Goal: Transaction & Acquisition: Purchase product/service

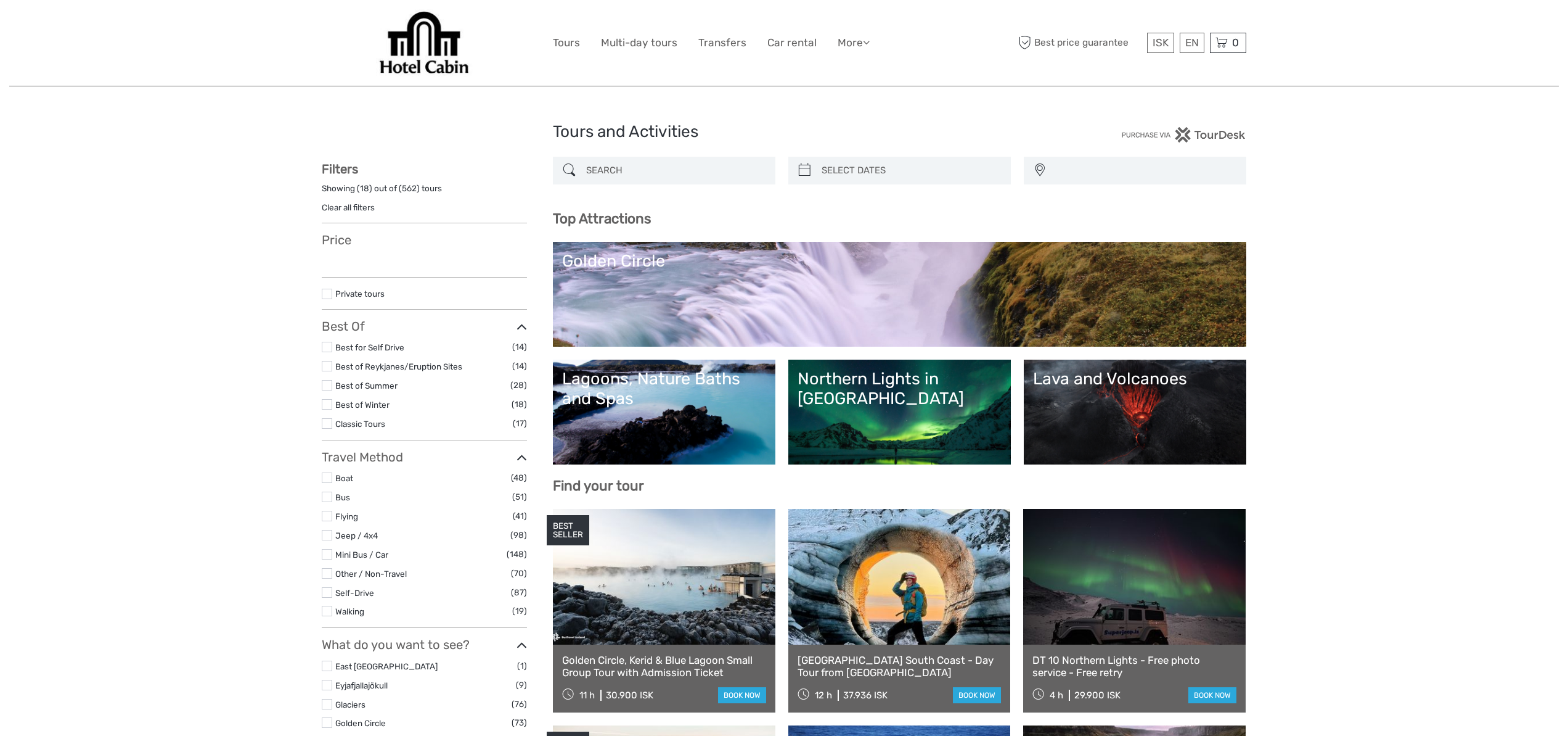
select select
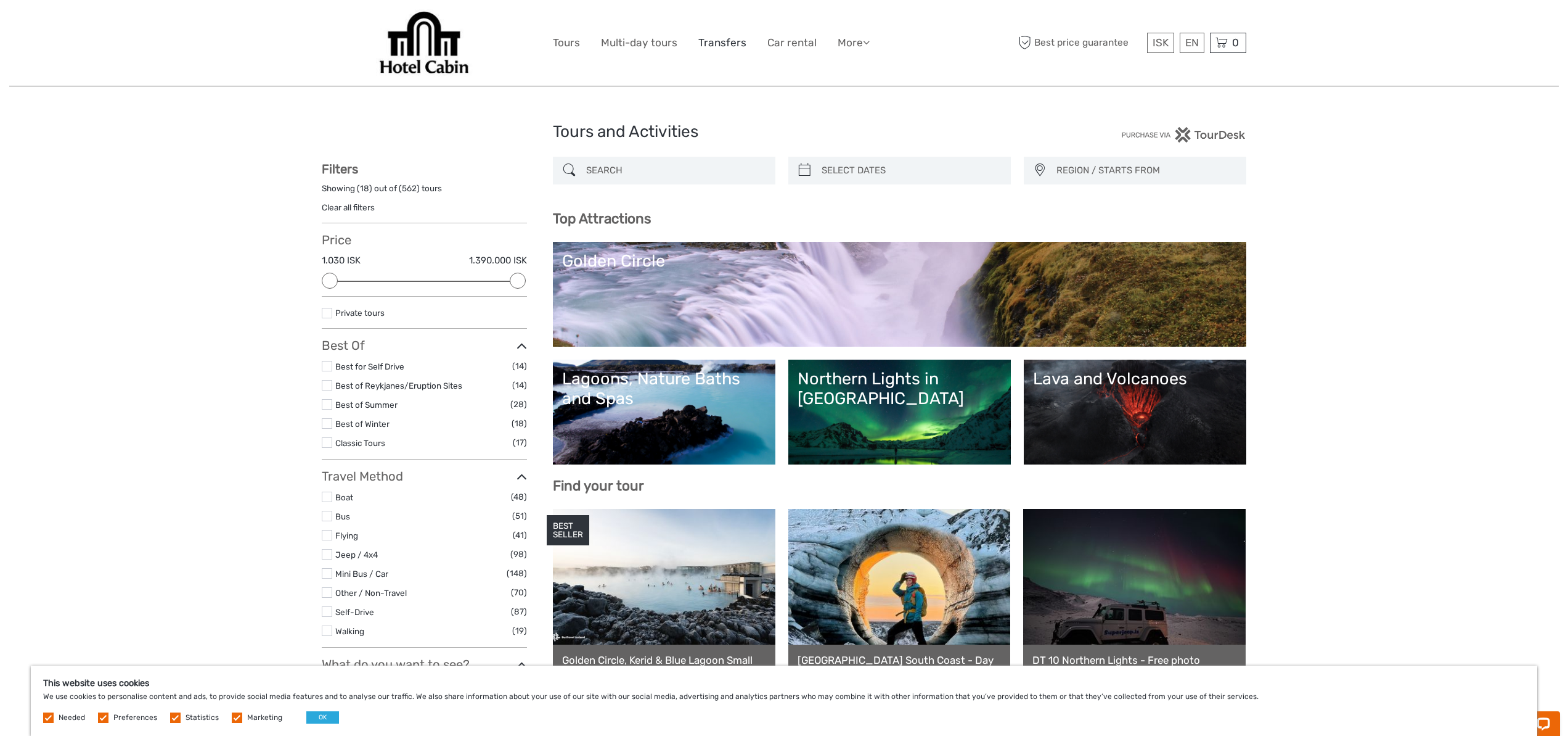
click at [718, 41] on link "Transfers" at bounding box center [723, 42] width 48 height 18
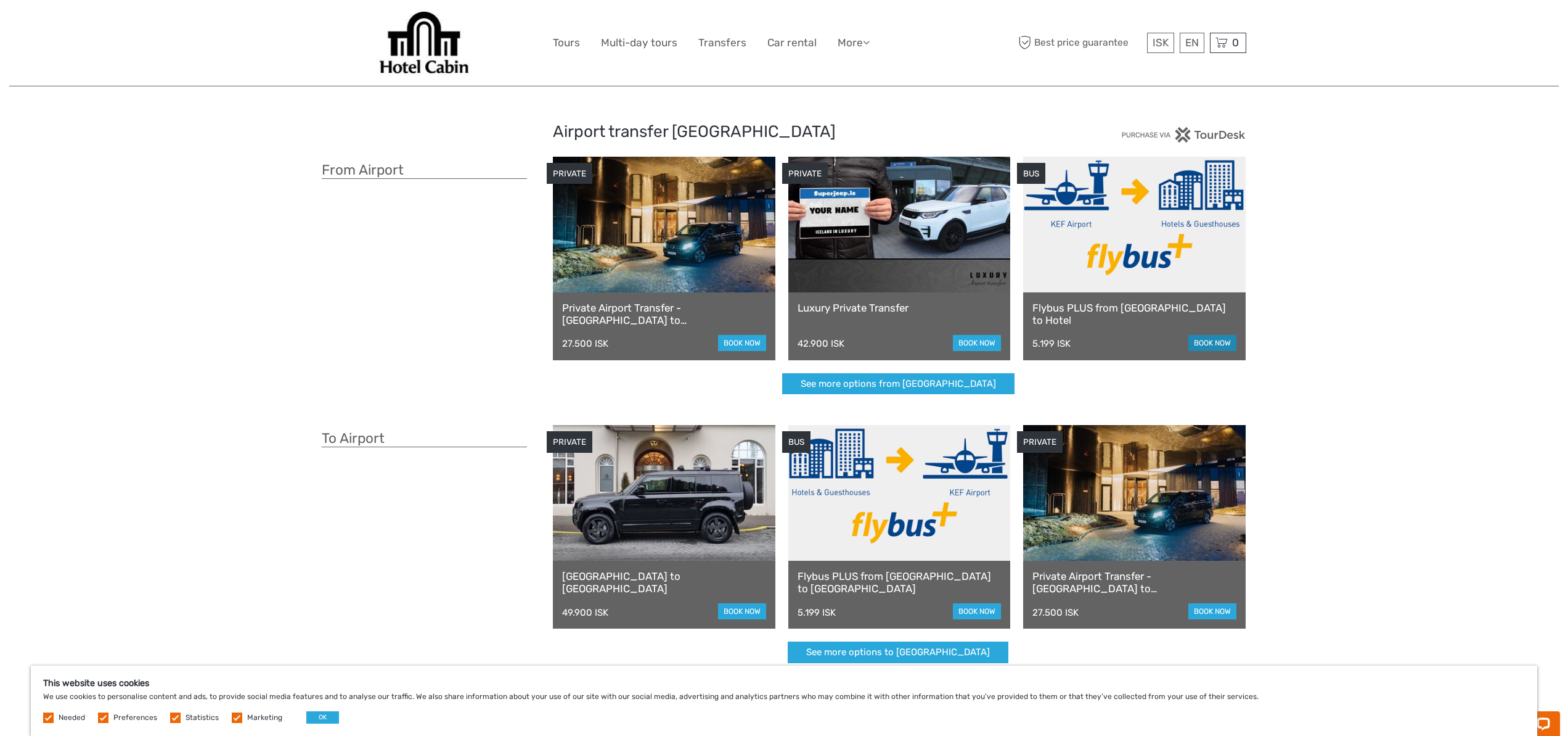
click at [1212, 344] on link "book now" at bounding box center [1213, 343] width 48 height 16
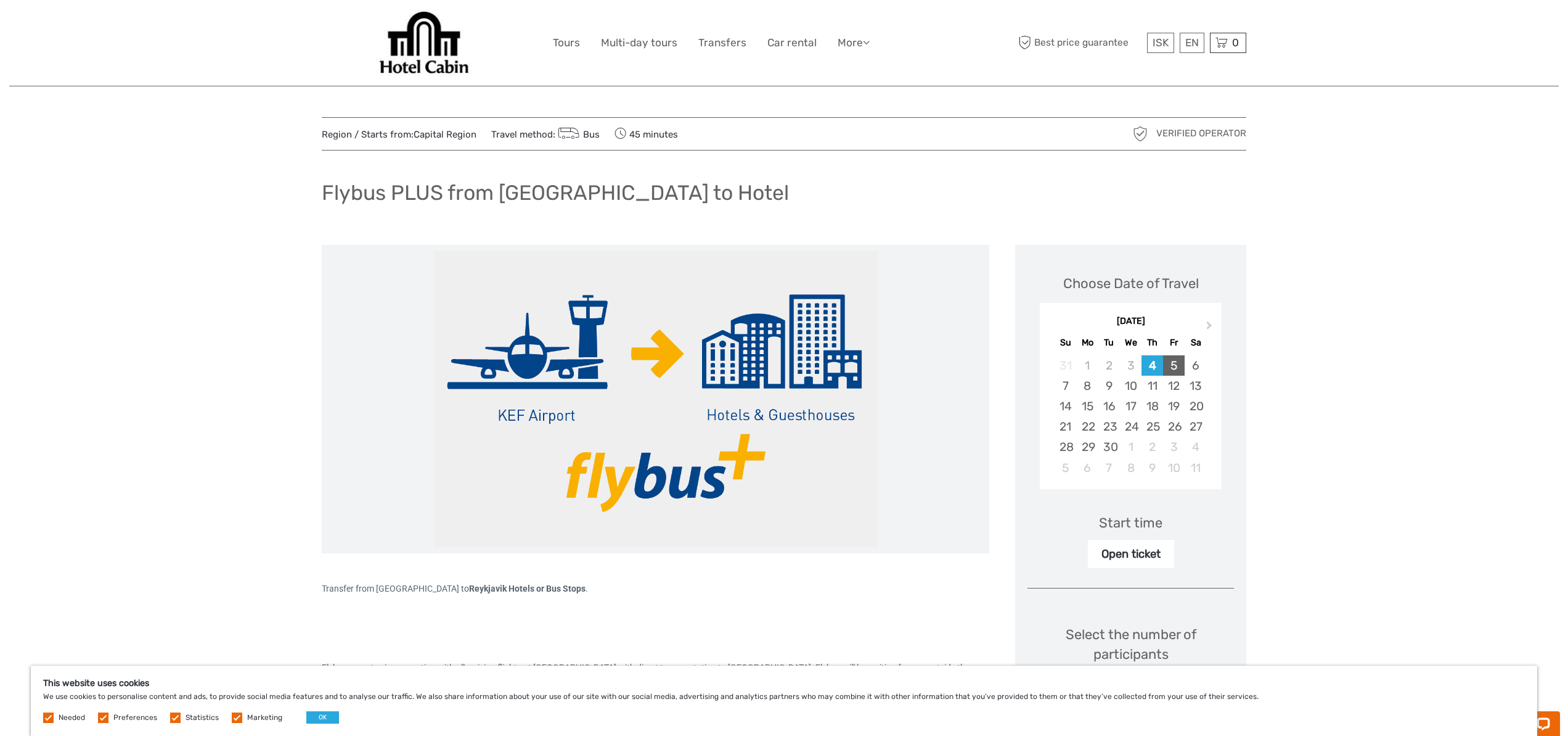
click at [1175, 361] on div "5" at bounding box center [1174, 365] width 22 height 20
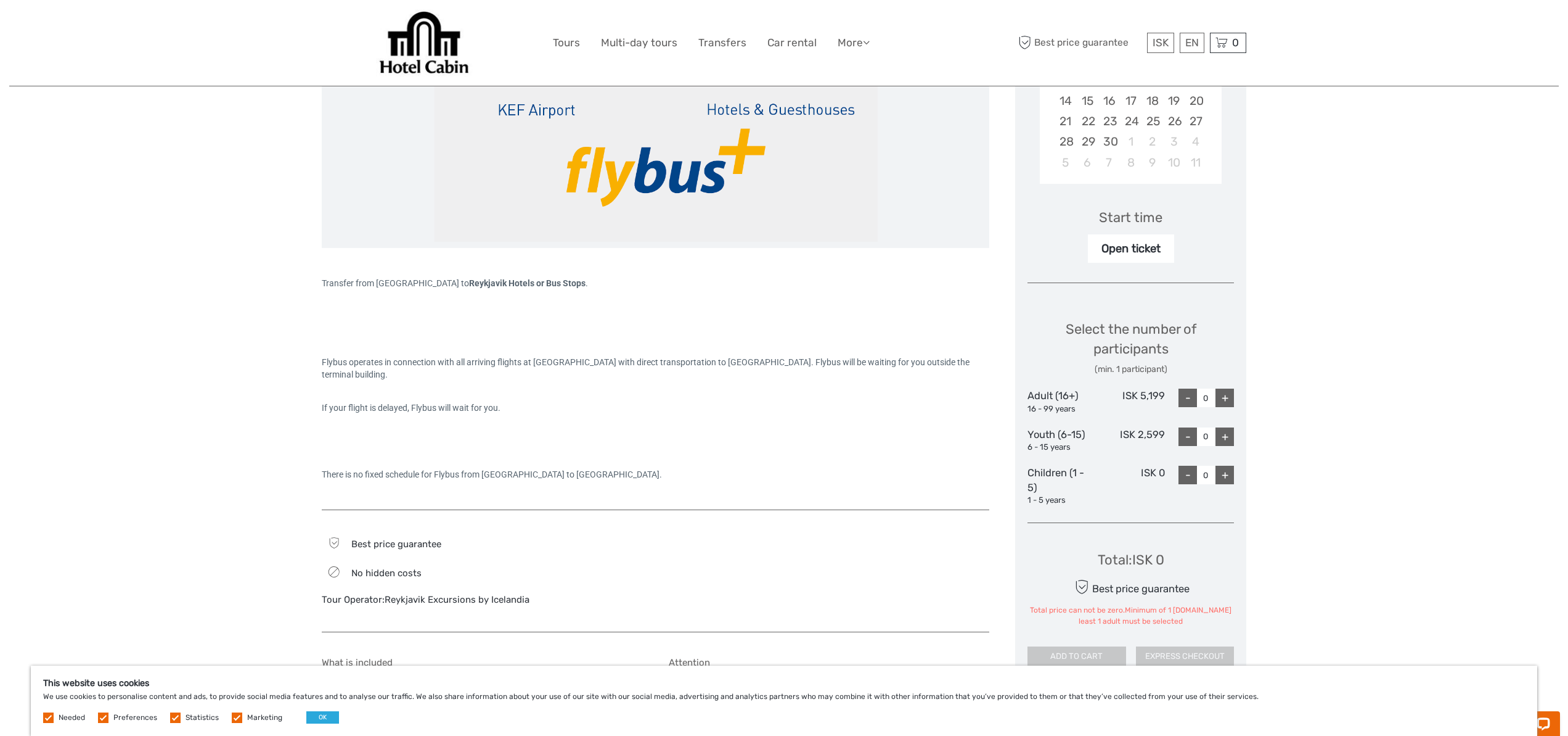
scroll to position [357, 0]
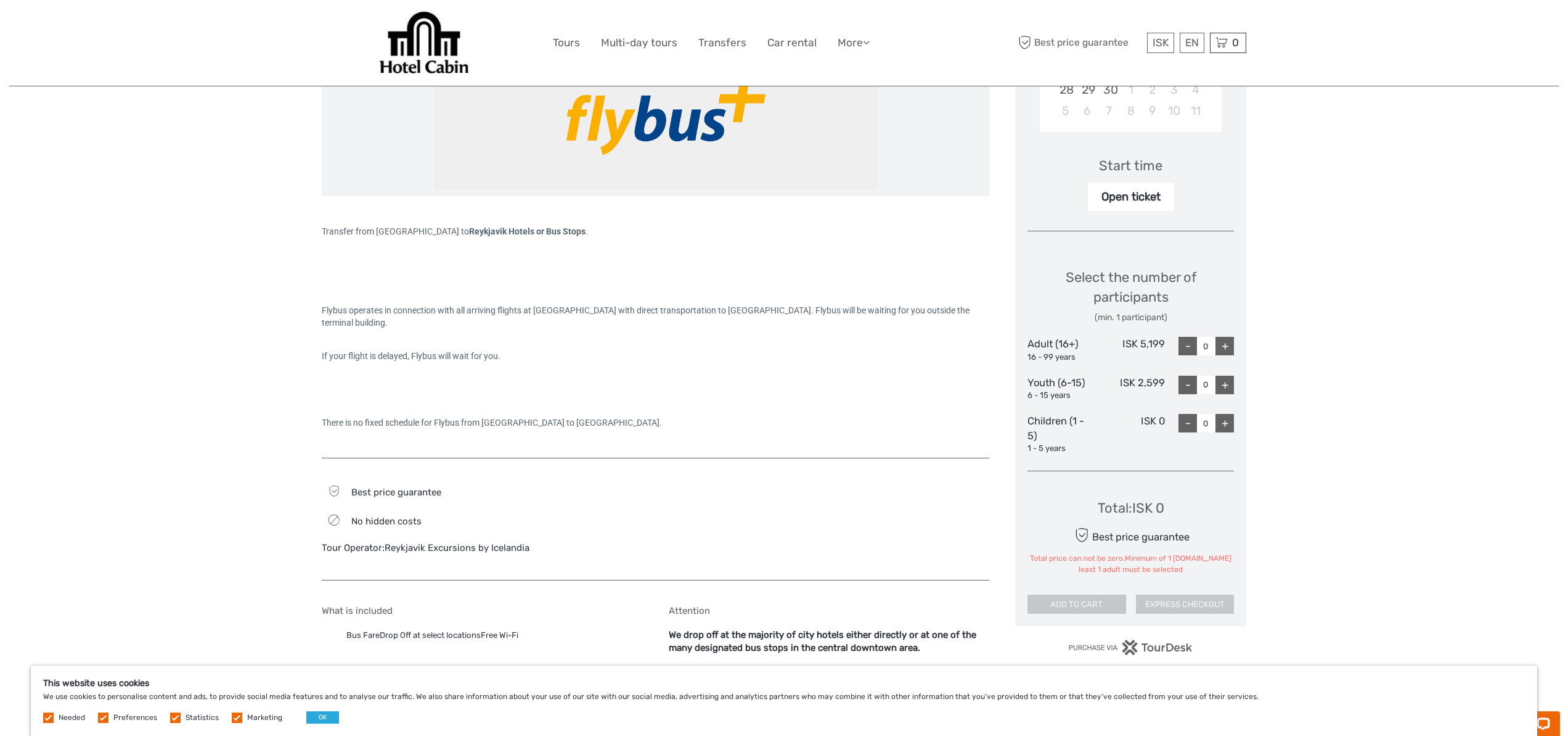
click at [1227, 346] on div "+" at bounding box center [1225, 346] width 19 height 19
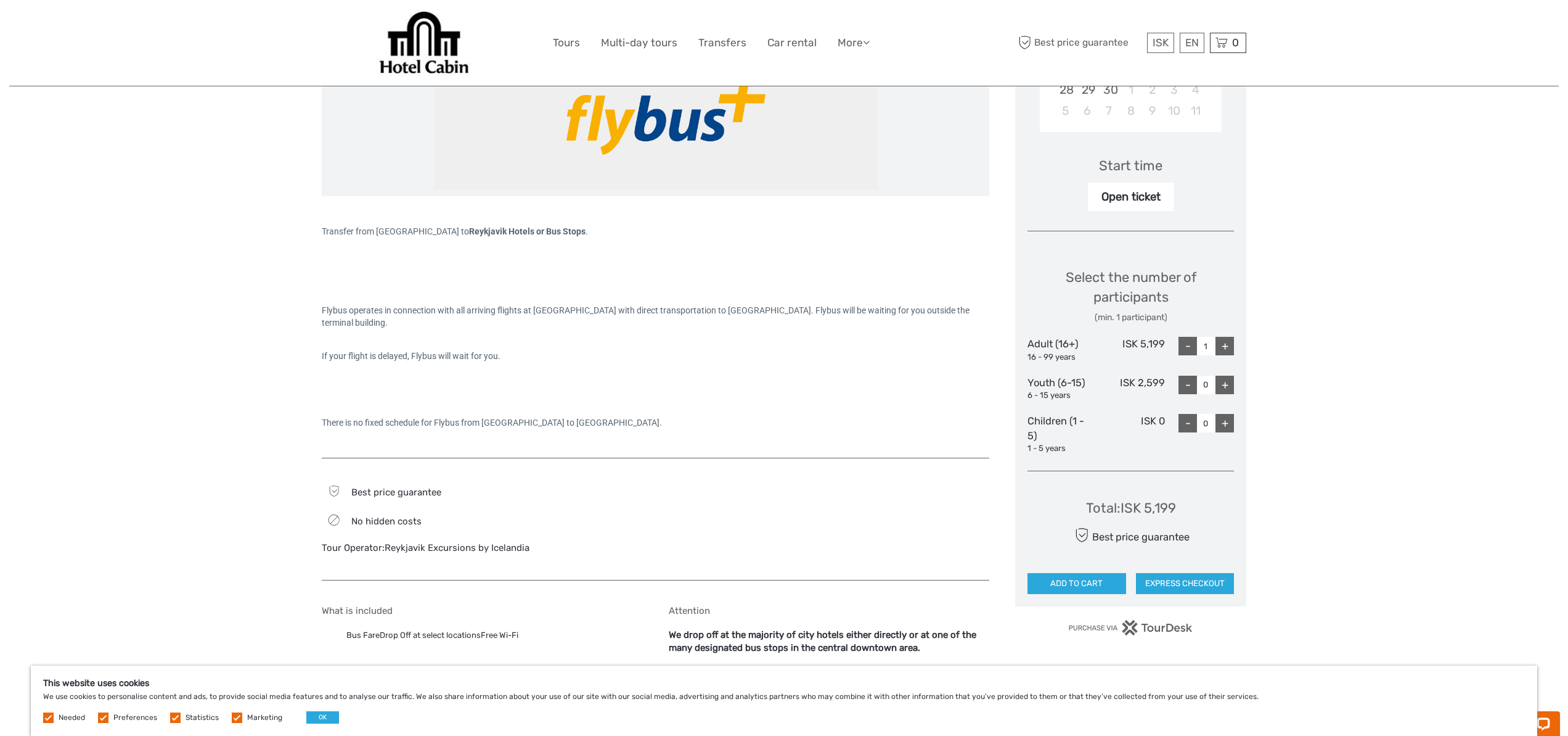
click at [1228, 346] on div "+" at bounding box center [1225, 346] width 19 height 19
type input "2"
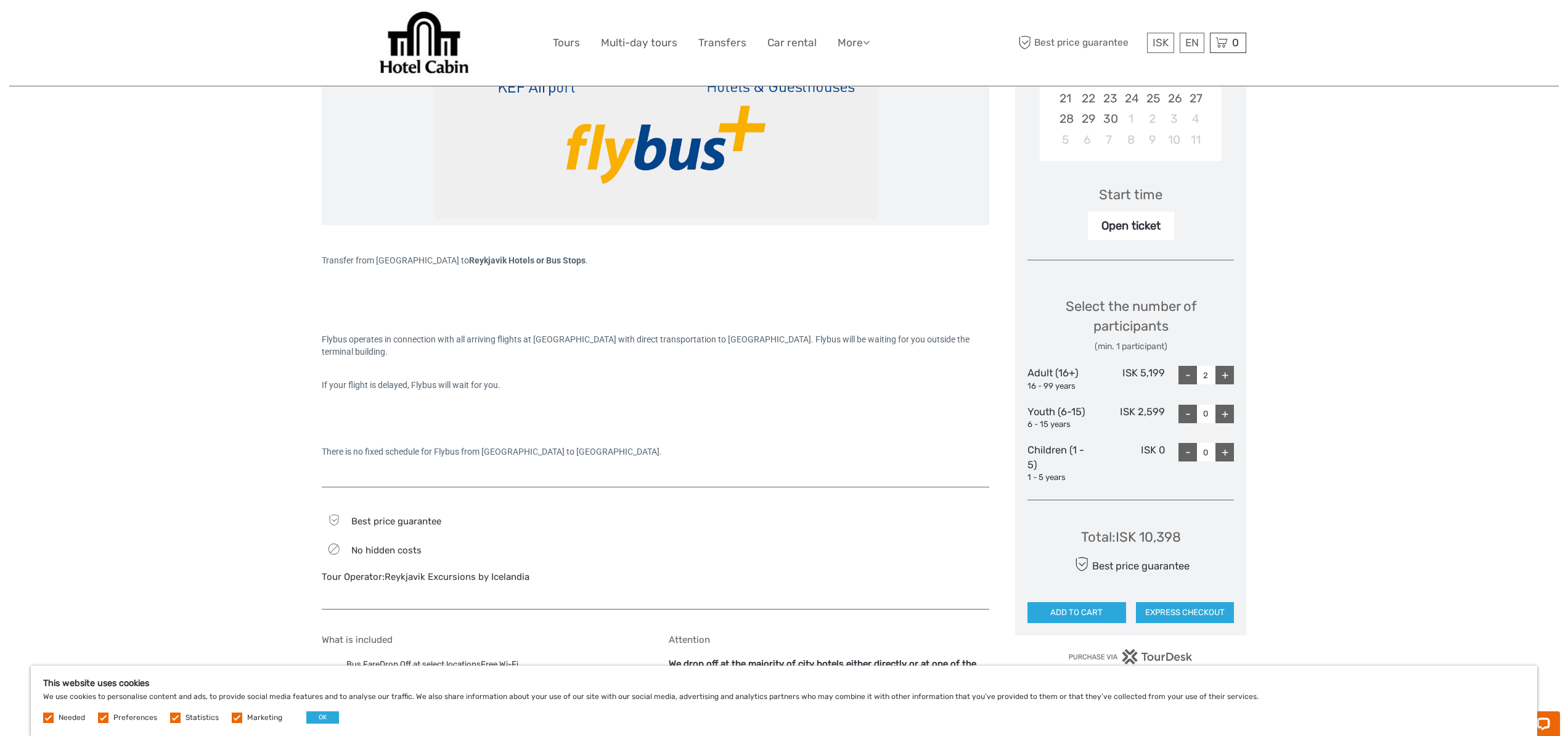
scroll to position [331, 0]
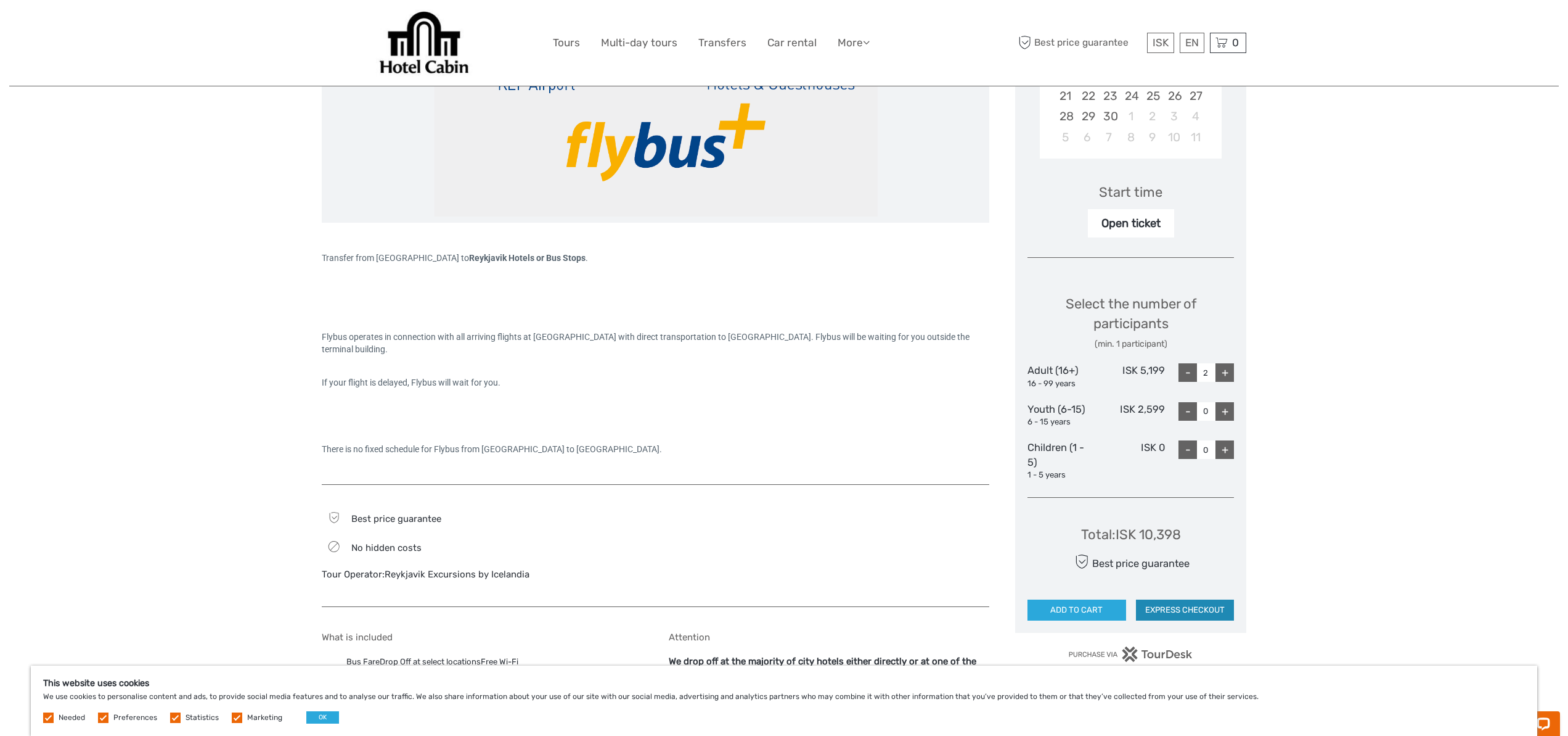
click at [1186, 611] on button "EXPRESS CHECKOUT" at bounding box center [1186, 609] width 99 height 21
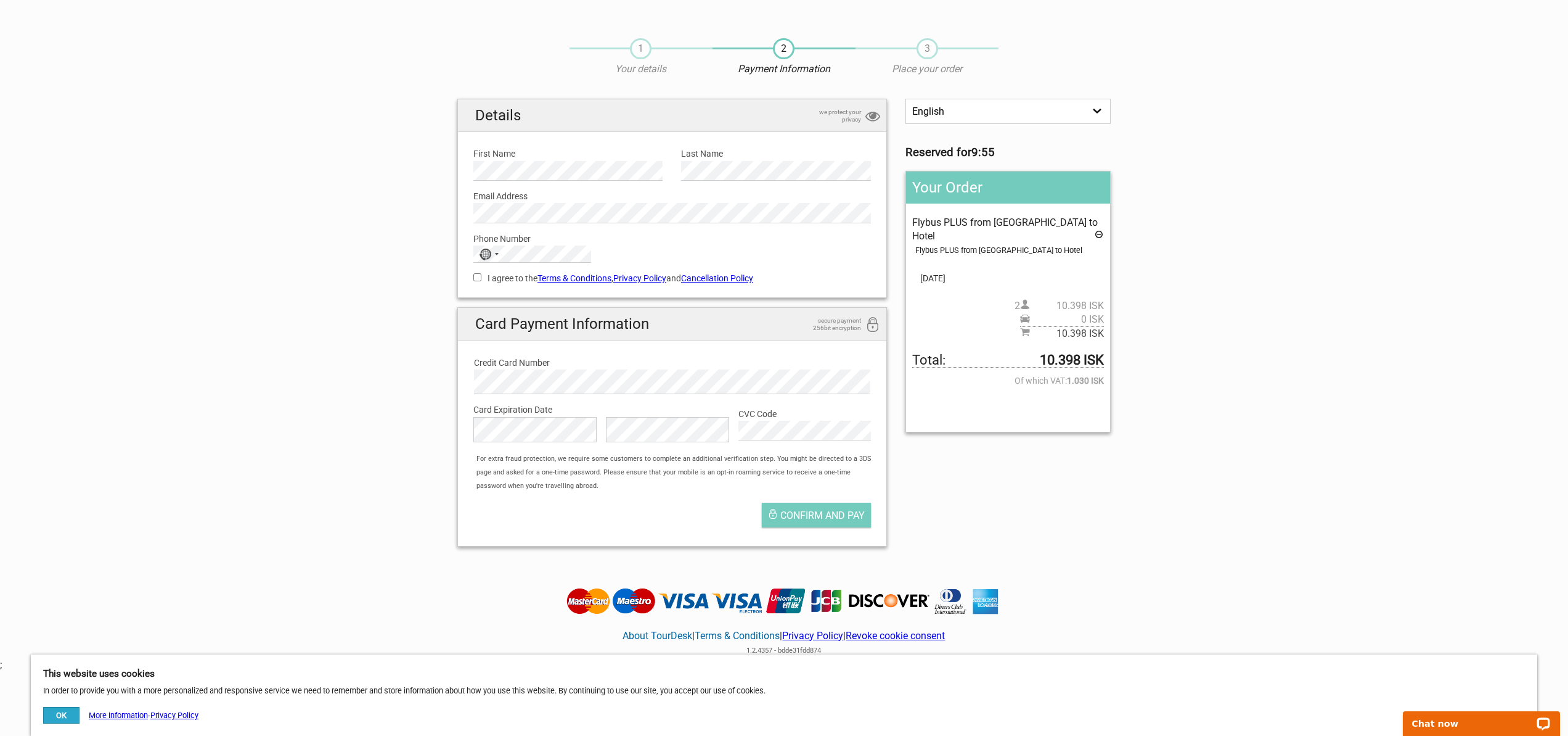
scroll to position [15, 0]
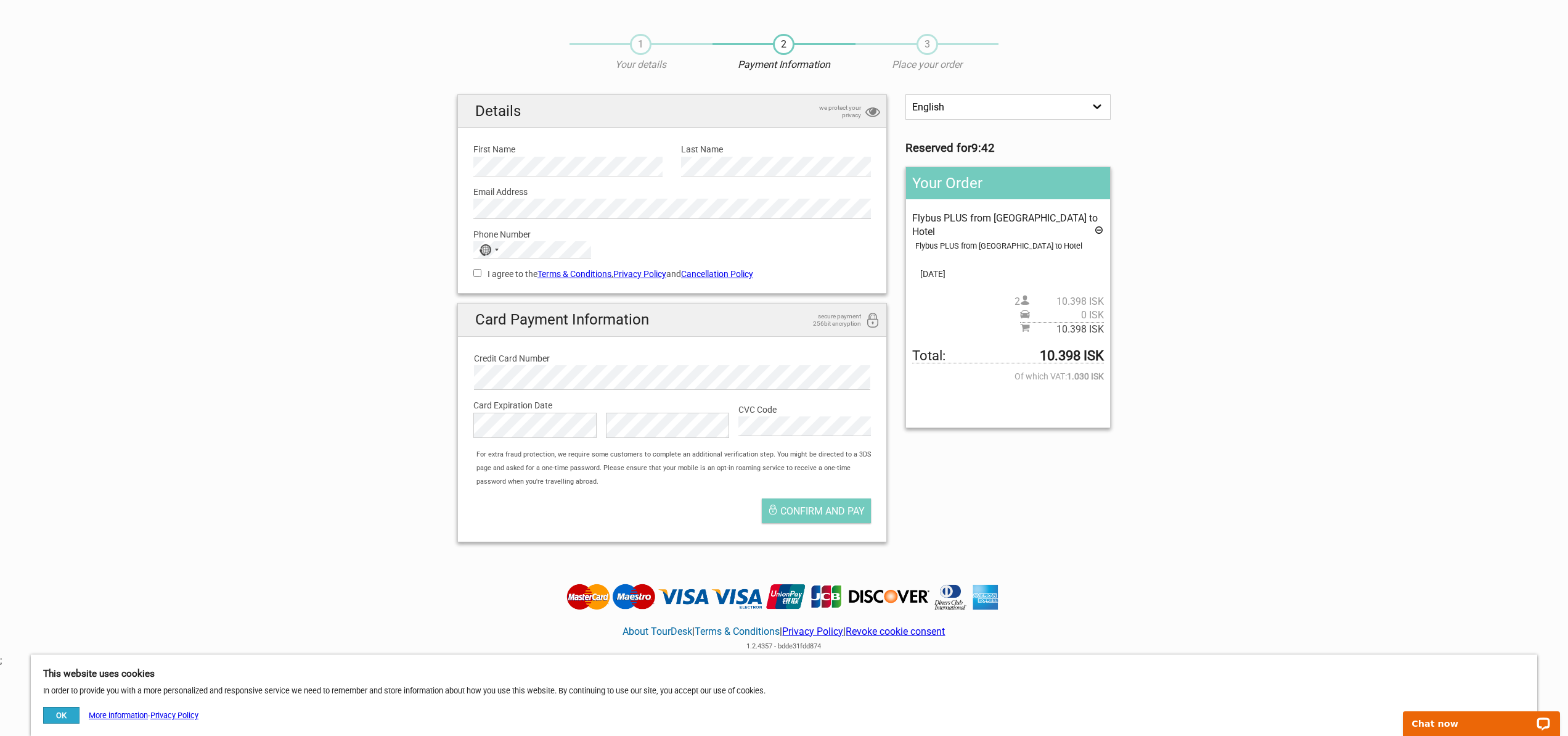
click at [357, 246] on section "1 Your details 2 Payment Information 3 Place your order English Español Deutsch…" at bounding box center [784, 287] width 1568 height 531
click at [476, 274] on input "I agree to the Terms & Conditions , Privacy Policy and Cancellation Policy" at bounding box center [477, 273] width 8 height 8
checkbox input "true"
click at [380, 321] on section "1 Your details 2 Payment Information 3 Place your order English Español Deutsch…" at bounding box center [784, 287] width 1568 height 531
click at [1100, 230] on icon at bounding box center [1099, 232] width 10 height 14
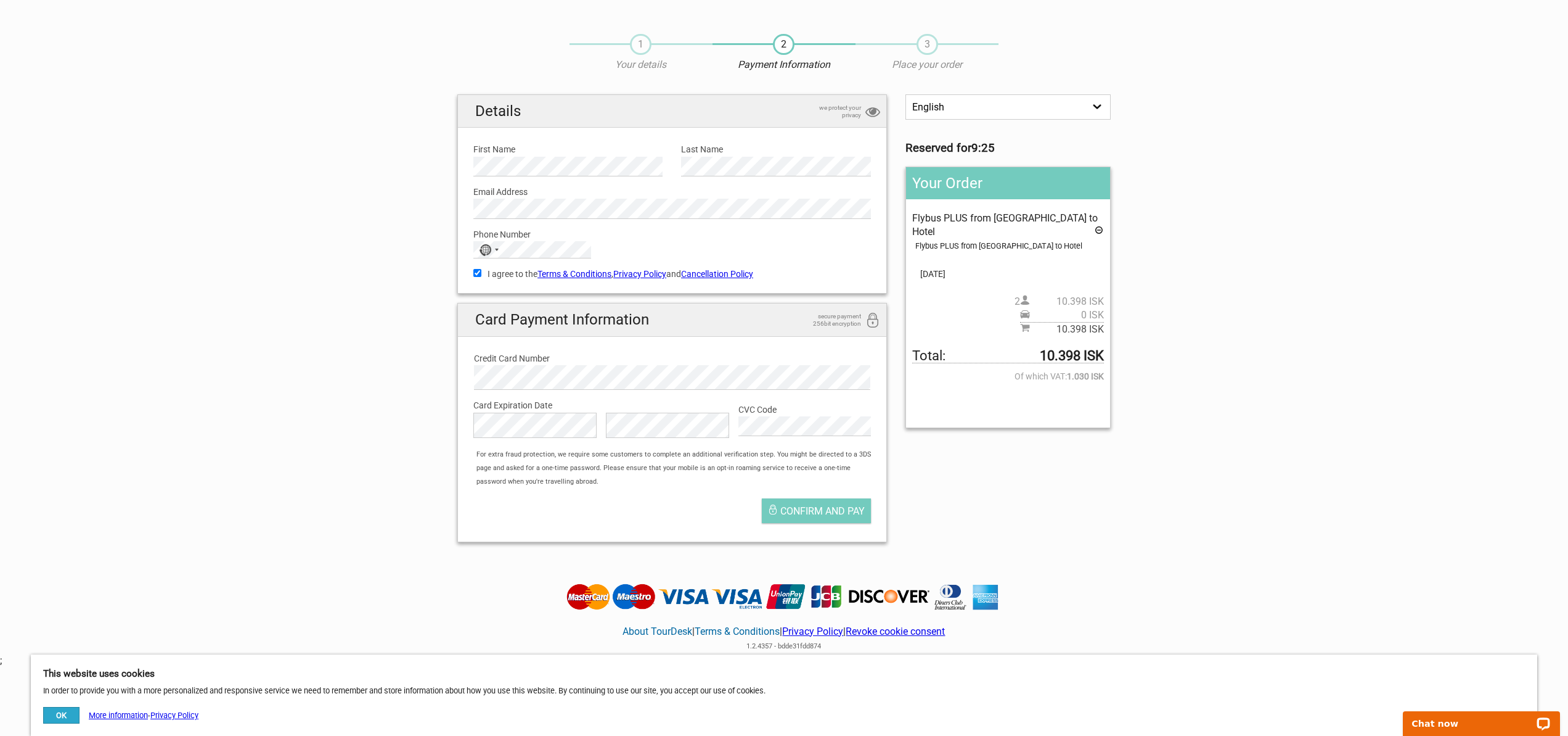
click at [411, 215] on section "1 Your details 2 Payment Information 3 Place your order English Español Deutsch…" at bounding box center [784, 287] width 1568 height 531
click at [662, 478] on div "For extra fraud protection, we require some customers to complete an additional…" at bounding box center [678, 469] width 416 height 41
click at [823, 509] on span "Confirm and pay" at bounding box center [822, 511] width 84 height 12
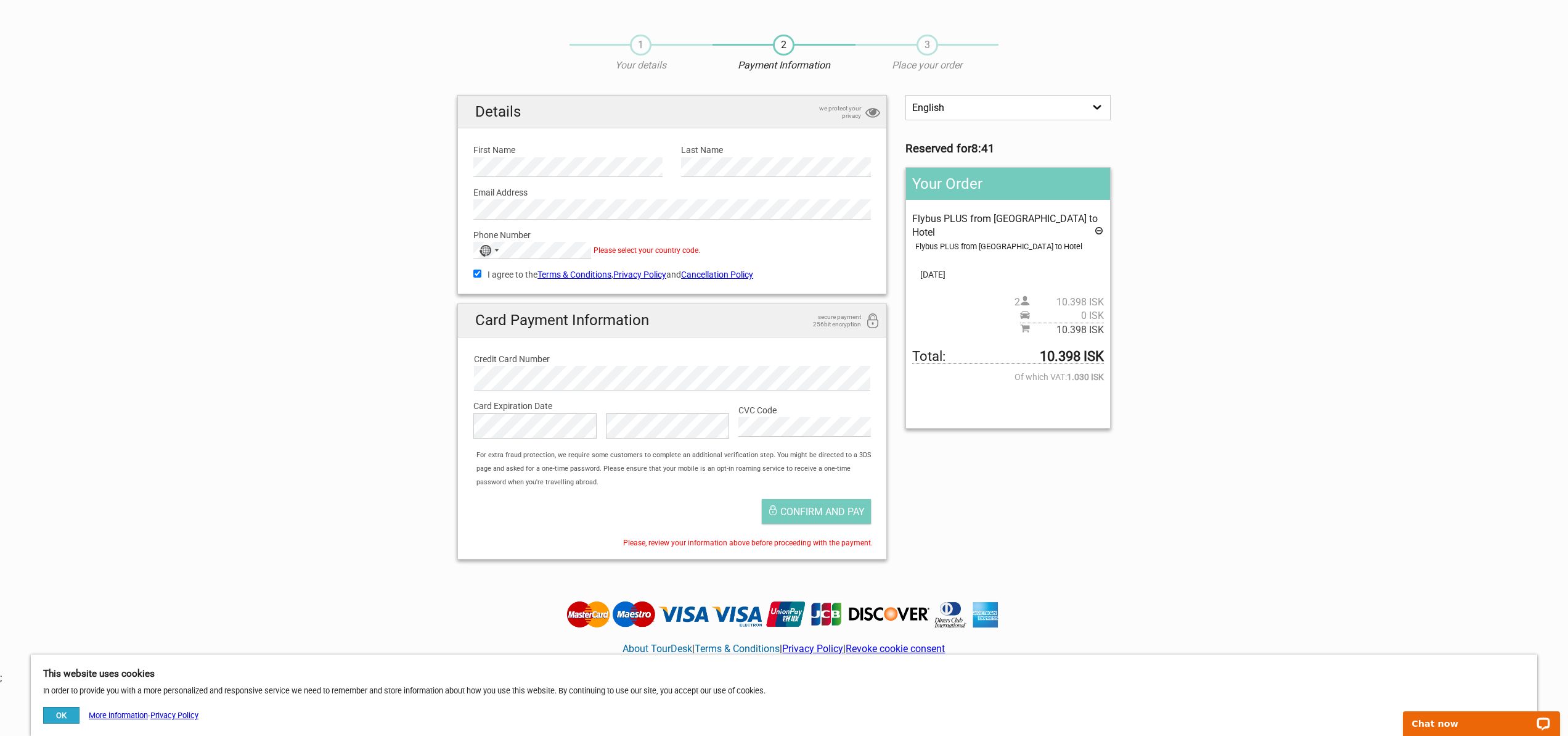
click at [351, 400] on section "1 Your details 2 Payment Information 3 Place your order English Español Deutsch…" at bounding box center [784, 296] width 1568 height 547
click at [418, 315] on section "1 Your details 2 Payment Information 3 Place your order English Español Deutsch…" at bounding box center [784, 296] width 1568 height 547
click at [473, 242] on div at bounding box center [473, 242] width 0 height 0
click at [393, 253] on section "1 Your details 2 Payment Information 3 Place your order English Español Deutsch…" at bounding box center [784, 296] width 1568 height 547
click at [494, 252] on div "No country selected" at bounding box center [488, 250] width 29 height 16
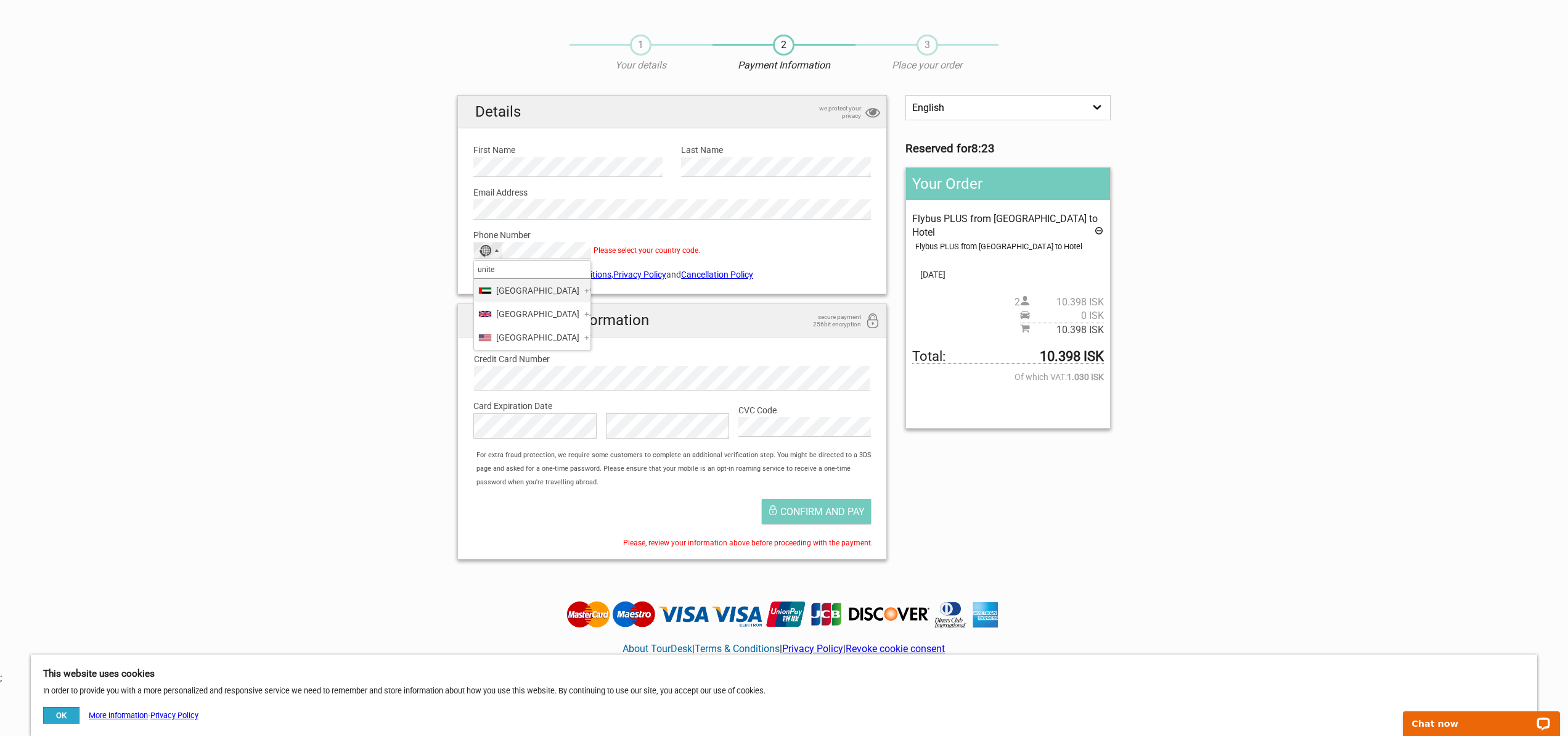
scroll to position [15, 0]
type input "unite"
click at [551, 348] on li "United States +1" at bounding box center [532, 337] width 117 height 23
click at [835, 514] on span "Confirm and pay" at bounding box center [822, 510] width 84 height 12
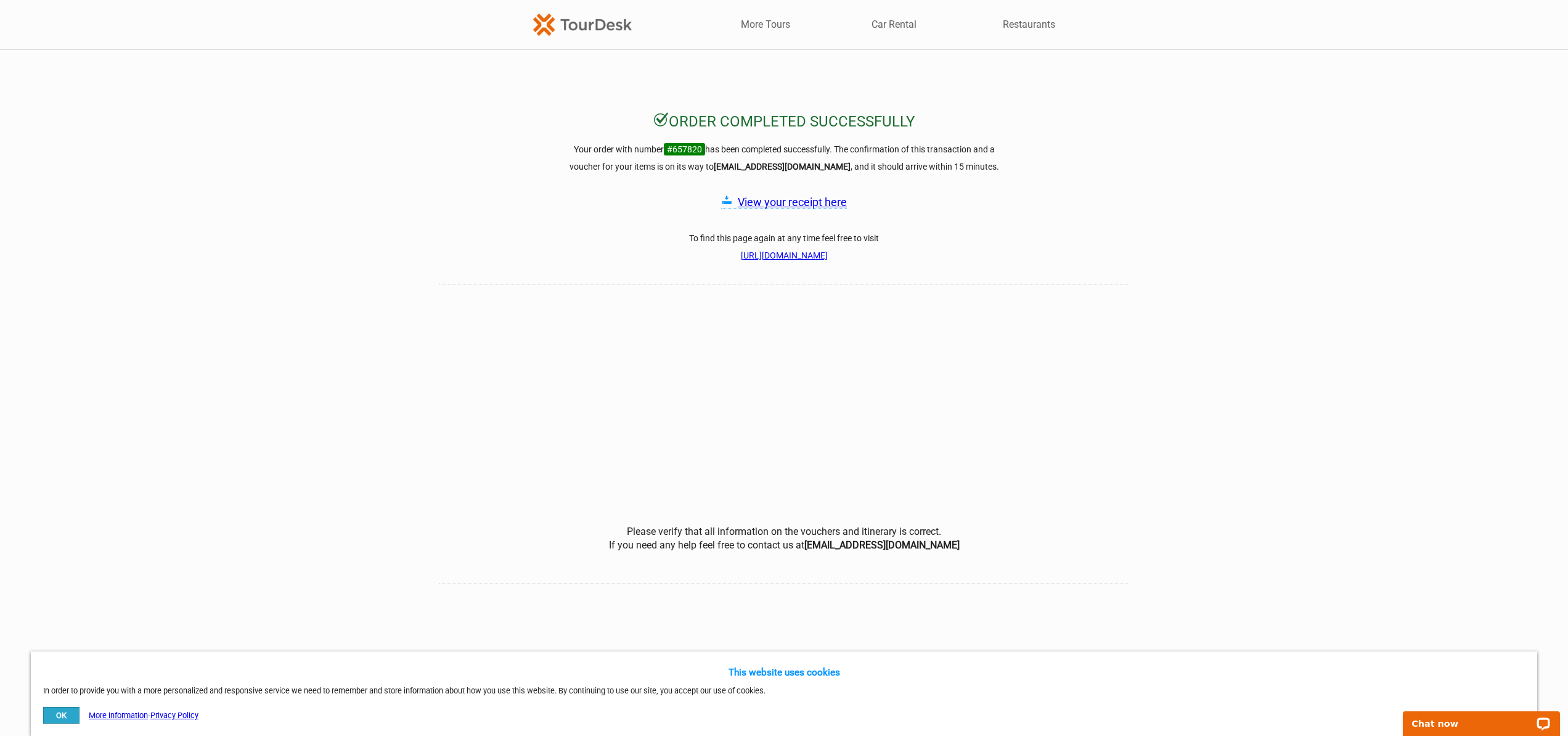
click at [831, 204] on link "View your receipt here" at bounding box center [792, 202] width 109 height 13
